Goal: Task Accomplishment & Management: Complete application form

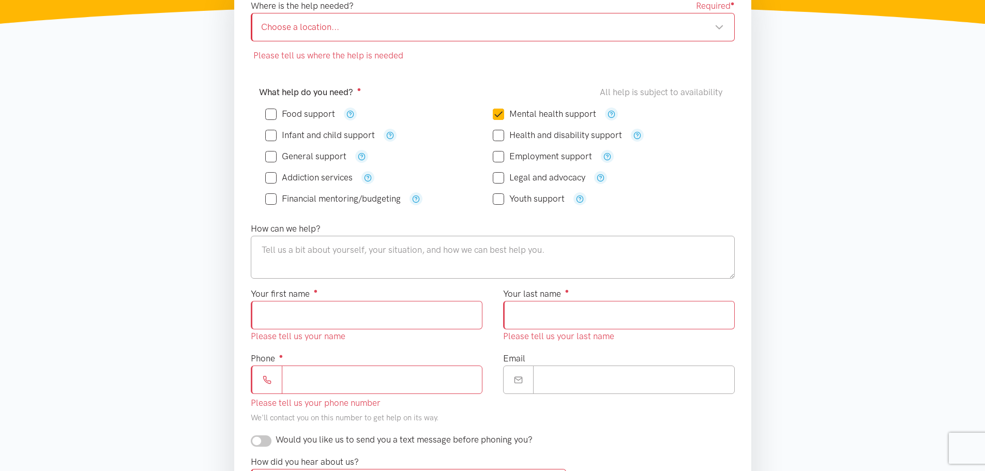
scroll to position [207, 0]
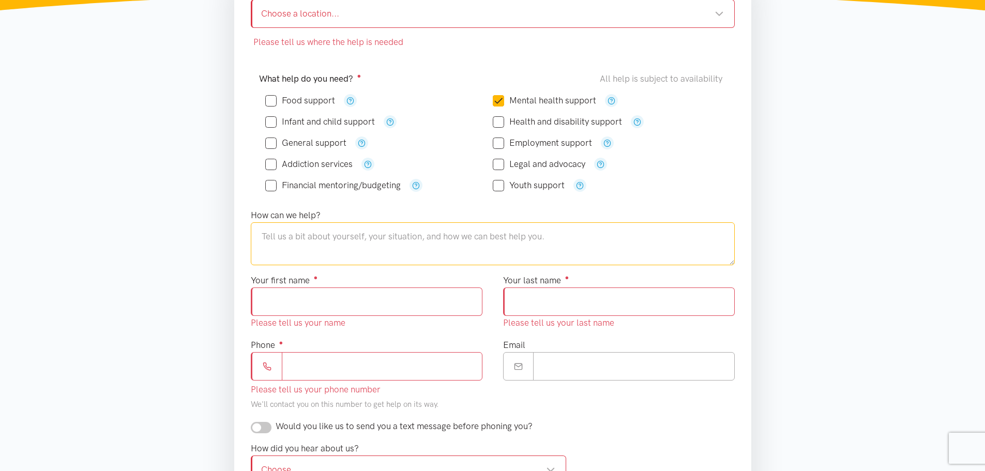
click at [497, 237] on textarea at bounding box center [493, 243] width 484 height 42
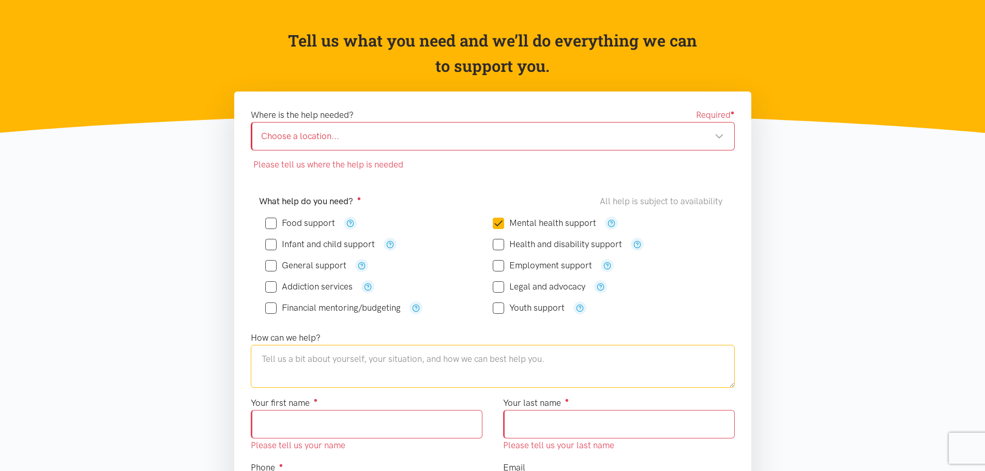
scroll to position [52, 0]
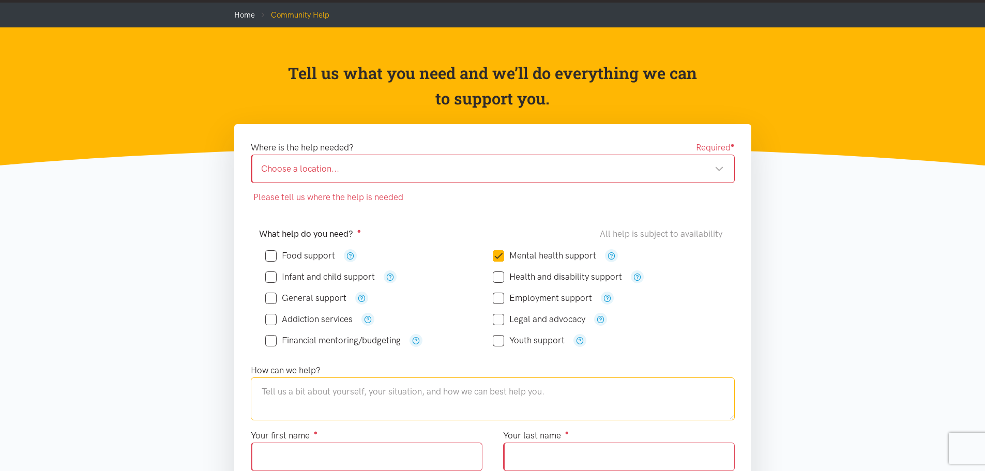
click at [488, 170] on div "Choose a location..." at bounding box center [492, 169] width 463 height 14
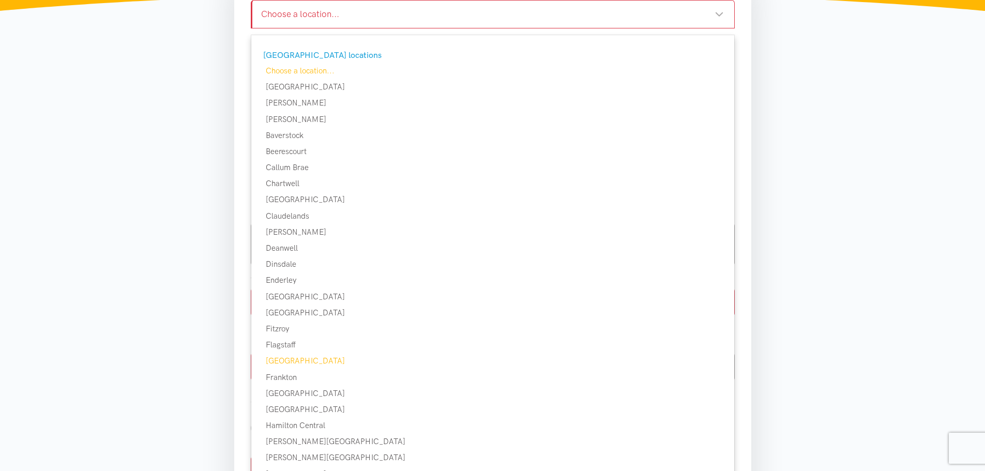
scroll to position [207, 0]
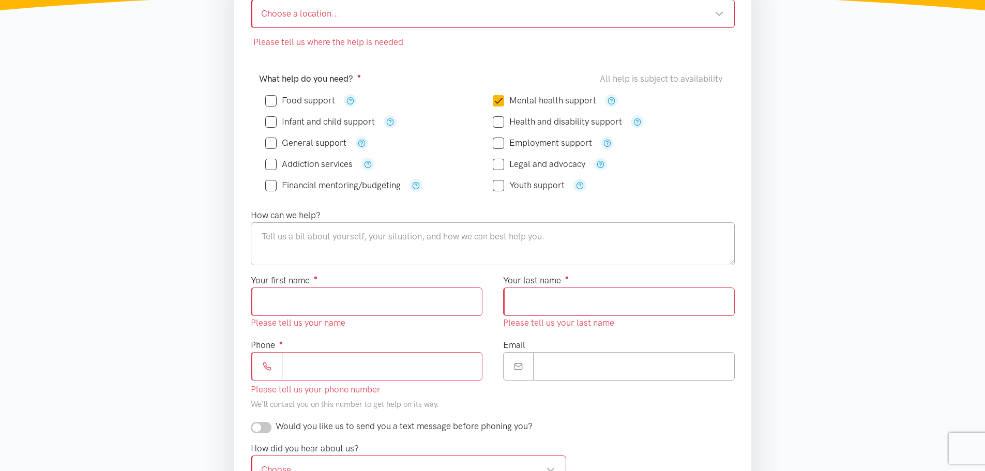
click at [225, 357] on div "Please tell us where the help is needed Please tell us where you heard about He…" at bounding box center [493, 301] width 538 height 664
click at [679, 441] on div "How did you hear about us? Choose... Choose... Choose... 0800 number referral A…" at bounding box center [492, 474] width 504 height 66
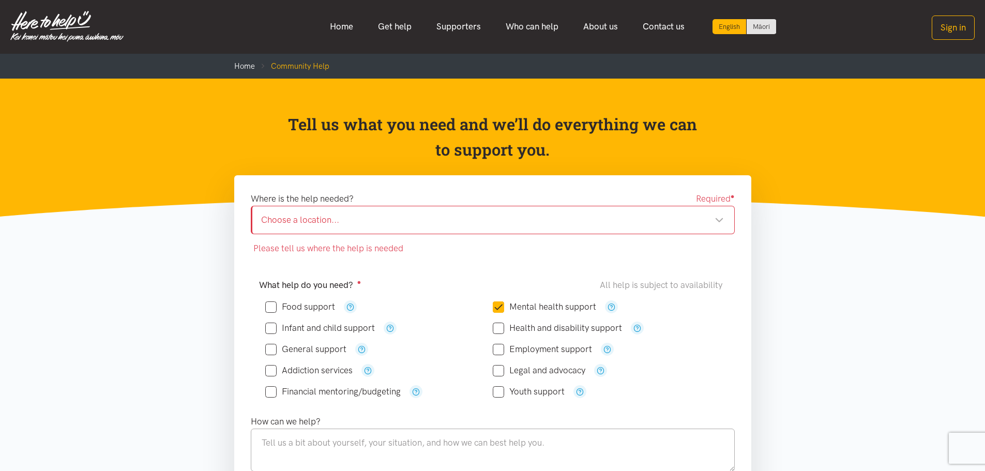
scroll to position [0, 0]
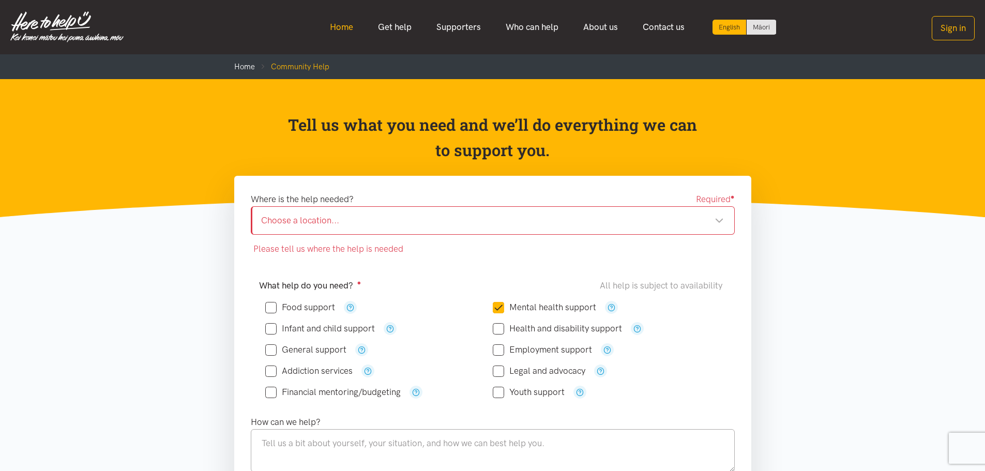
click at [355, 27] on link "Home" at bounding box center [341, 27] width 48 height 22
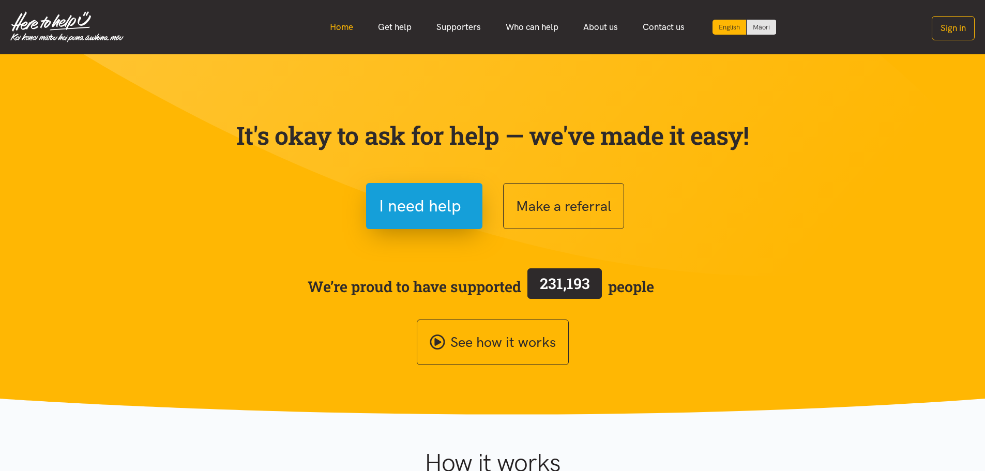
click at [351, 23] on link "Home" at bounding box center [341, 27] width 48 height 22
click at [390, 23] on link "Get help" at bounding box center [394, 27] width 58 height 22
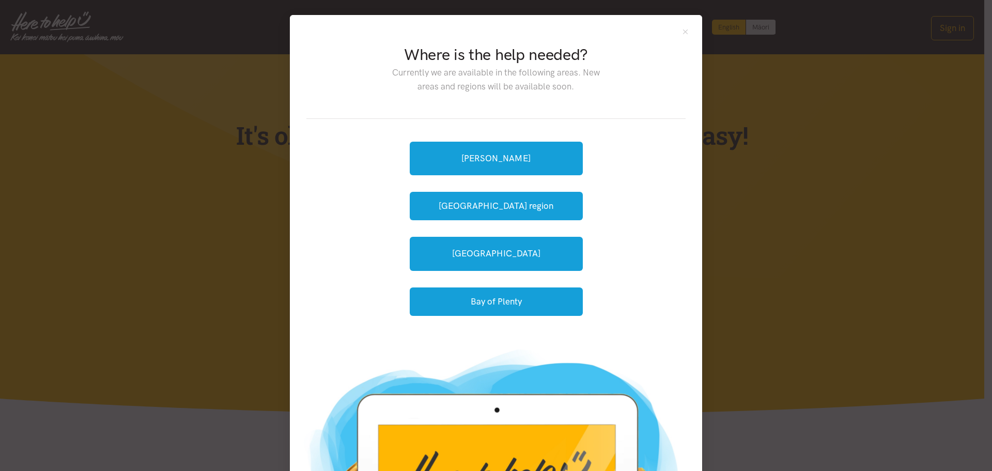
click at [496, 140] on div "Hamilton Waikato region Tauranga Bay of Plenty" at bounding box center [496, 228] width 173 height 187
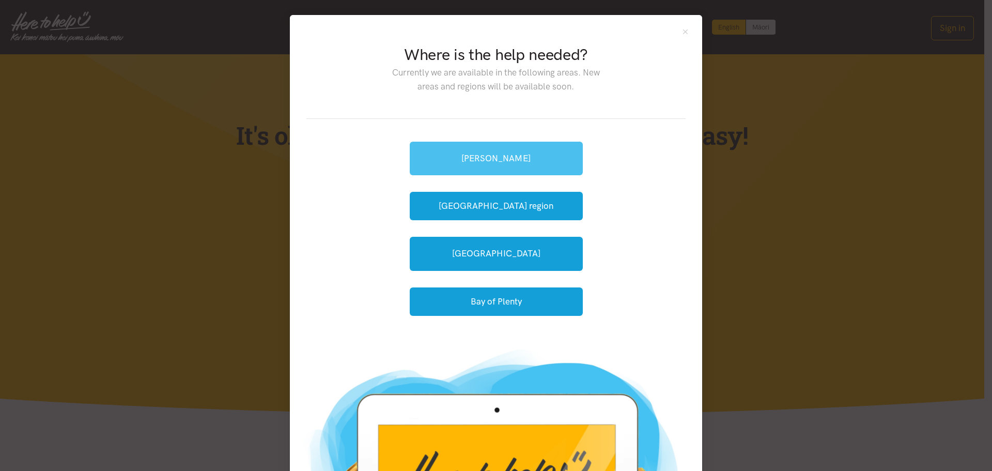
click at [501, 158] on link "[PERSON_NAME]" at bounding box center [496, 159] width 173 height 34
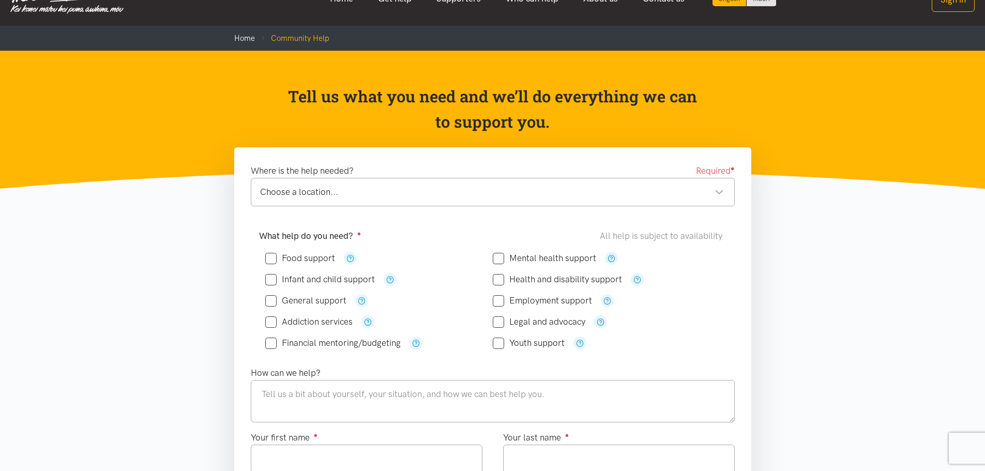
scroll to position [52, 0]
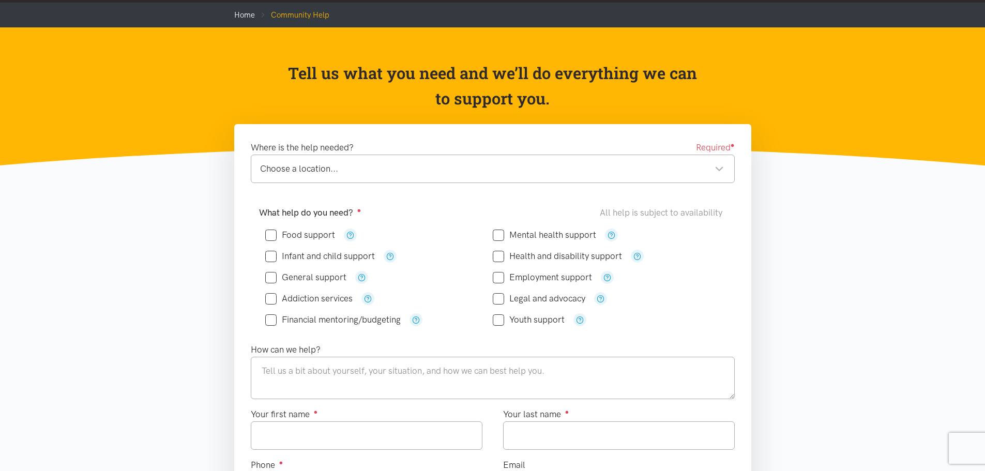
click at [636, 168] on div "Choose a location..." at bounding box center [492, 169] width 464 height 14
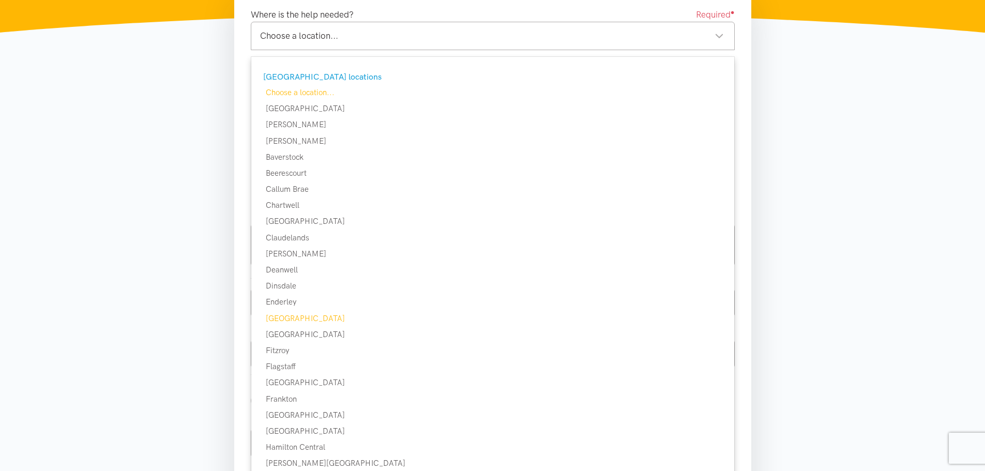
scroll to position [207, 0]
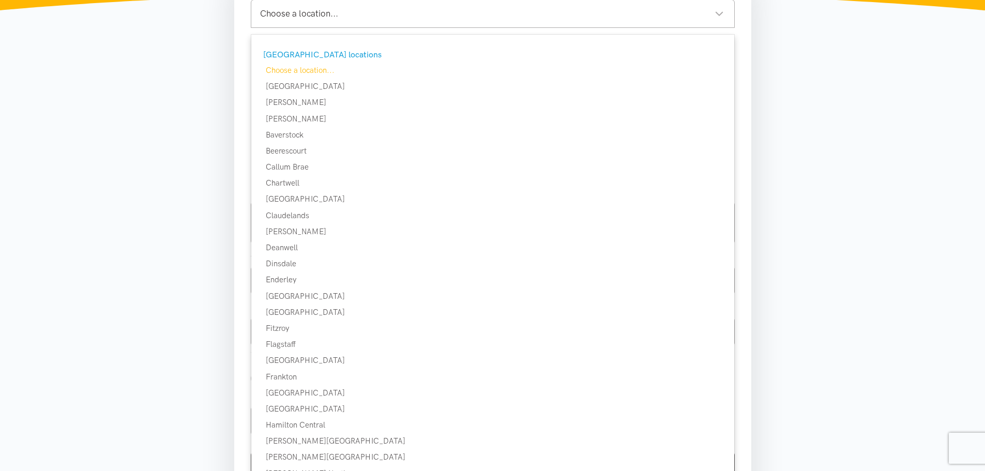
click at [920, 323] on section "Where is the help needed? Required ● Choose a location... Choose a location... …" at bounding box center [492, 302] width 985 height 666
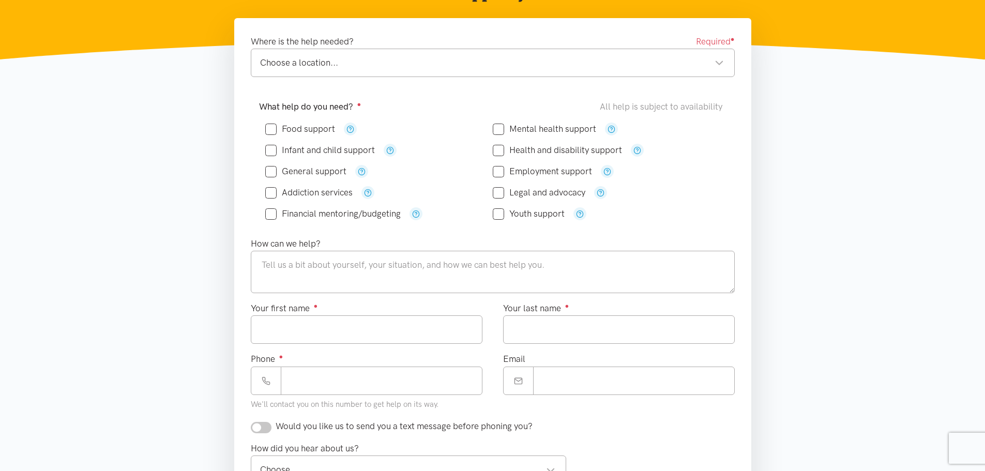
scroll to position [155, 0]
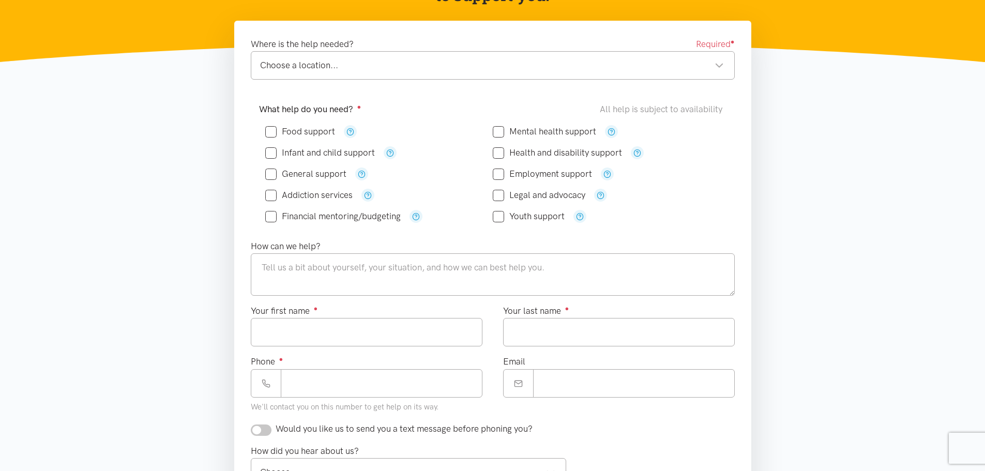
click at [834, 339] on section "Where is the help needed? Required ● Choose a location... Choose a location... …" at bounding box center [492, 354] width 985 height 666
